Goal: Task Accomplishment & Management: Manage account settings

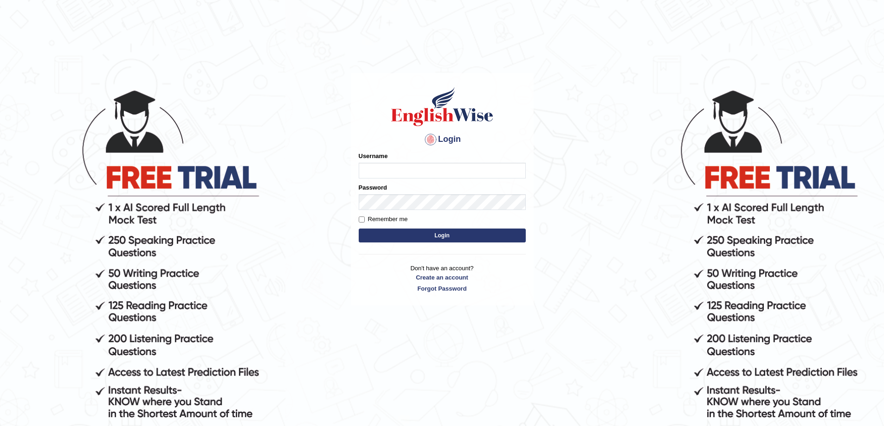
drag, startPoint x: 642, startPoint y: 90, endPoint x: 702, endPoint y: 58, distance: 67.9
click at [702, 58] on body "Login Please fix the following errors: Username Password Remember me Login Don'…" at bounding box center [442, 257] width 884 height 426
type input "Abhay"
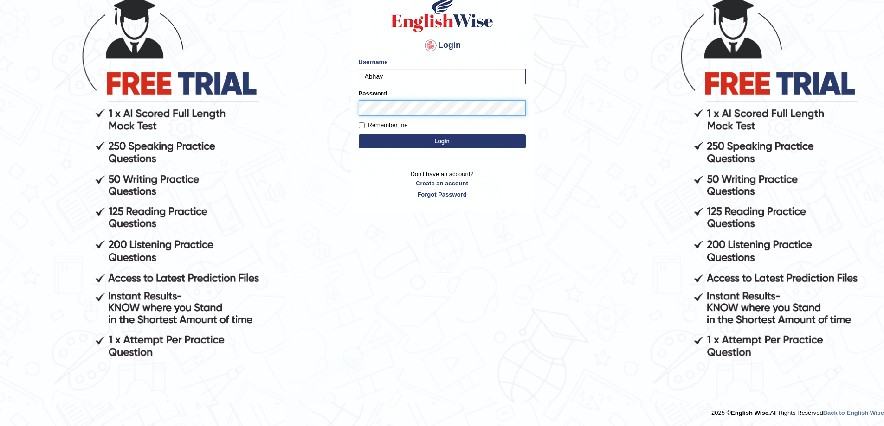
click at [359, 135] on button "Login" at bounding box center [442, 142] width 167 height 14
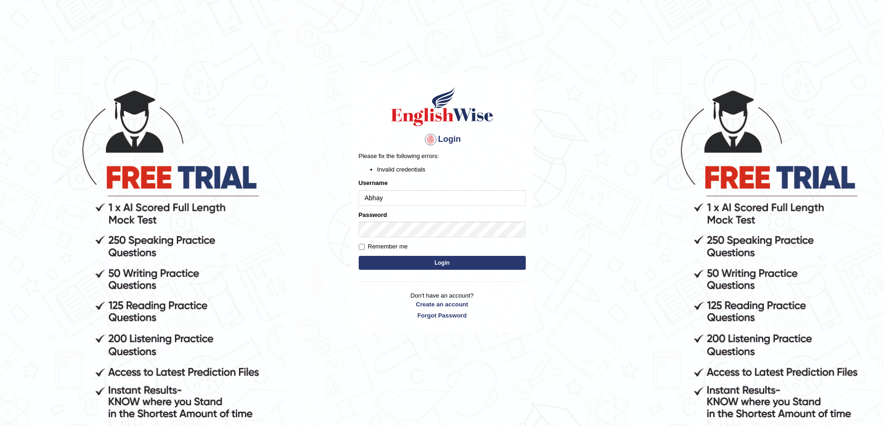
click at [444, 260] on button "Login" at bounding box center [442, 263] width 167 height 14
click at [375, 246] on label "Remember me" at bounding box center [383, 246] width 49 height 9
click at [365, 246] on input "Remember me" at bounding box center [362, 247] width 6 height 6
checkbox input "true"
click at [437, 263] on button "Login" at bounding box center [442, 263] width 167 height 14
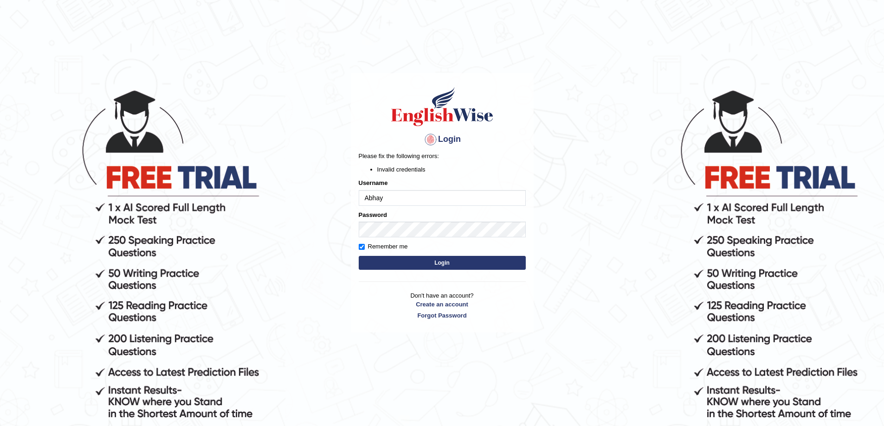
click at [464, 204] on input "Abhay" at bounding box center [442, 198] width 167 height 16
click at [552, 187] on body "Login Please fix the following errors: Invalid credentials Username Abhay Passw…" at bounding box center [442, 257] width 884 height 426
